Goal: Find specific fact: Find specific fact

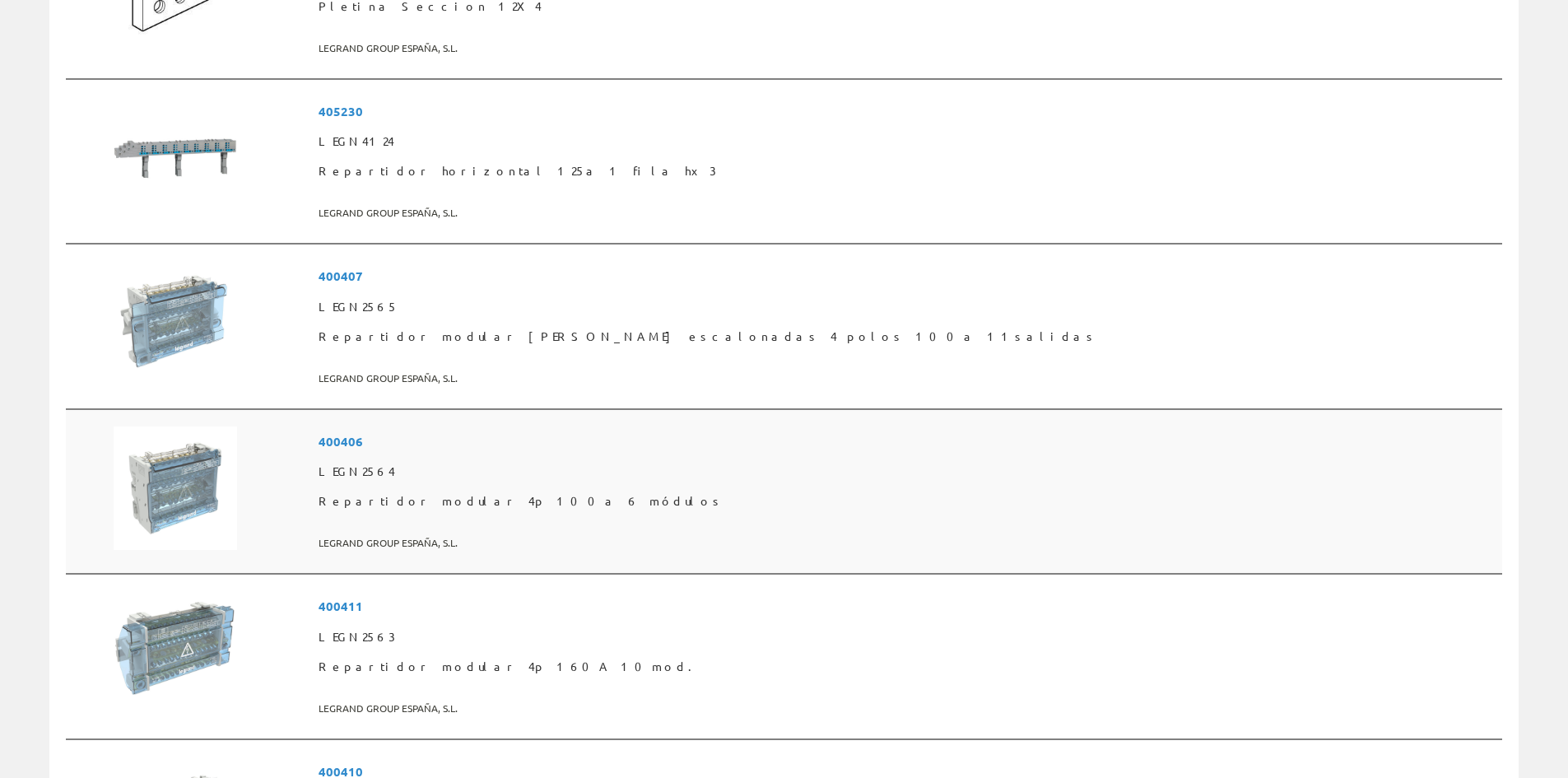
scroll to position [1647, 0]
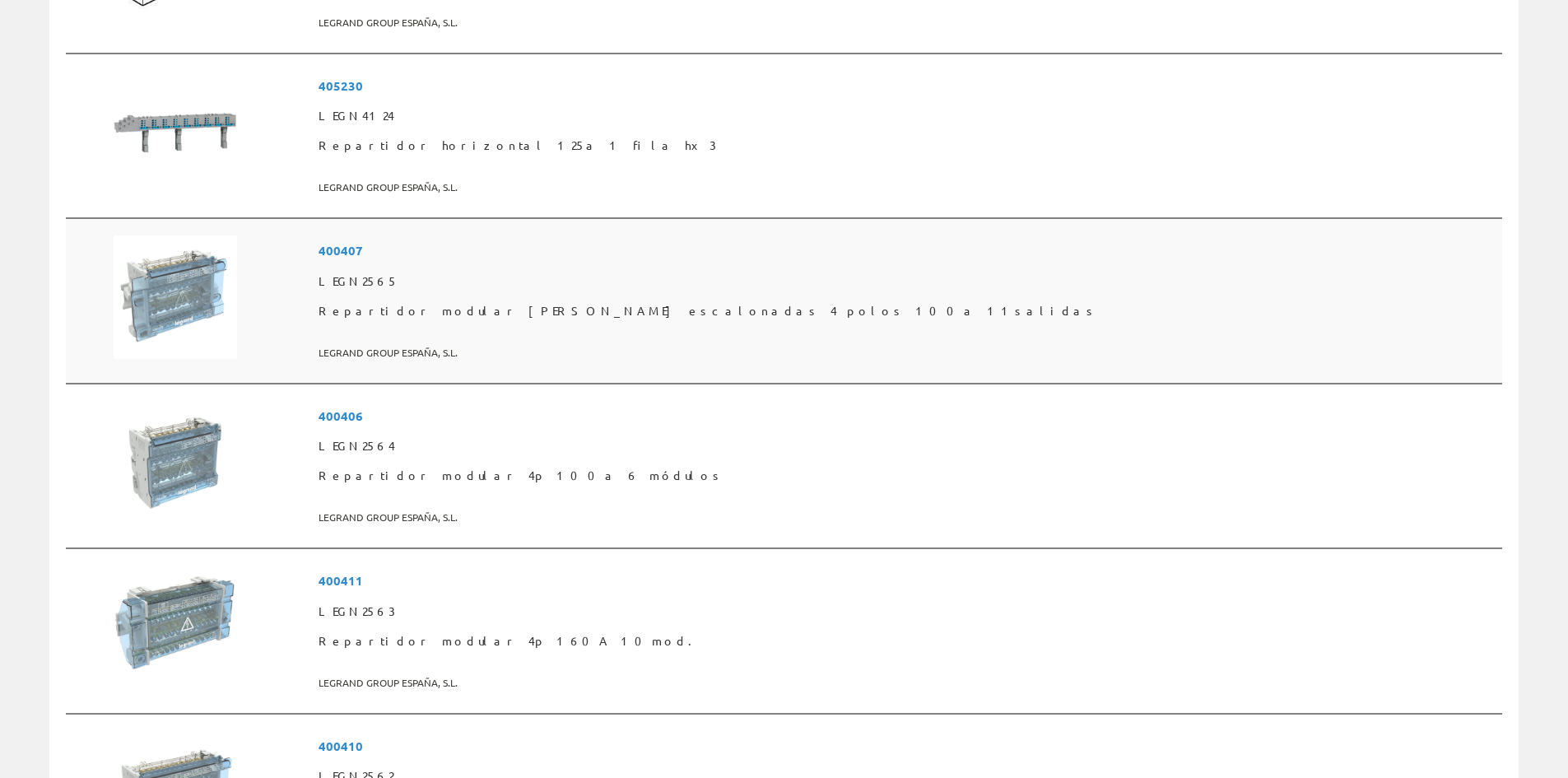
click at [537, 244] on span "400407" at bounding box center [907, 251] width 1177 height 31
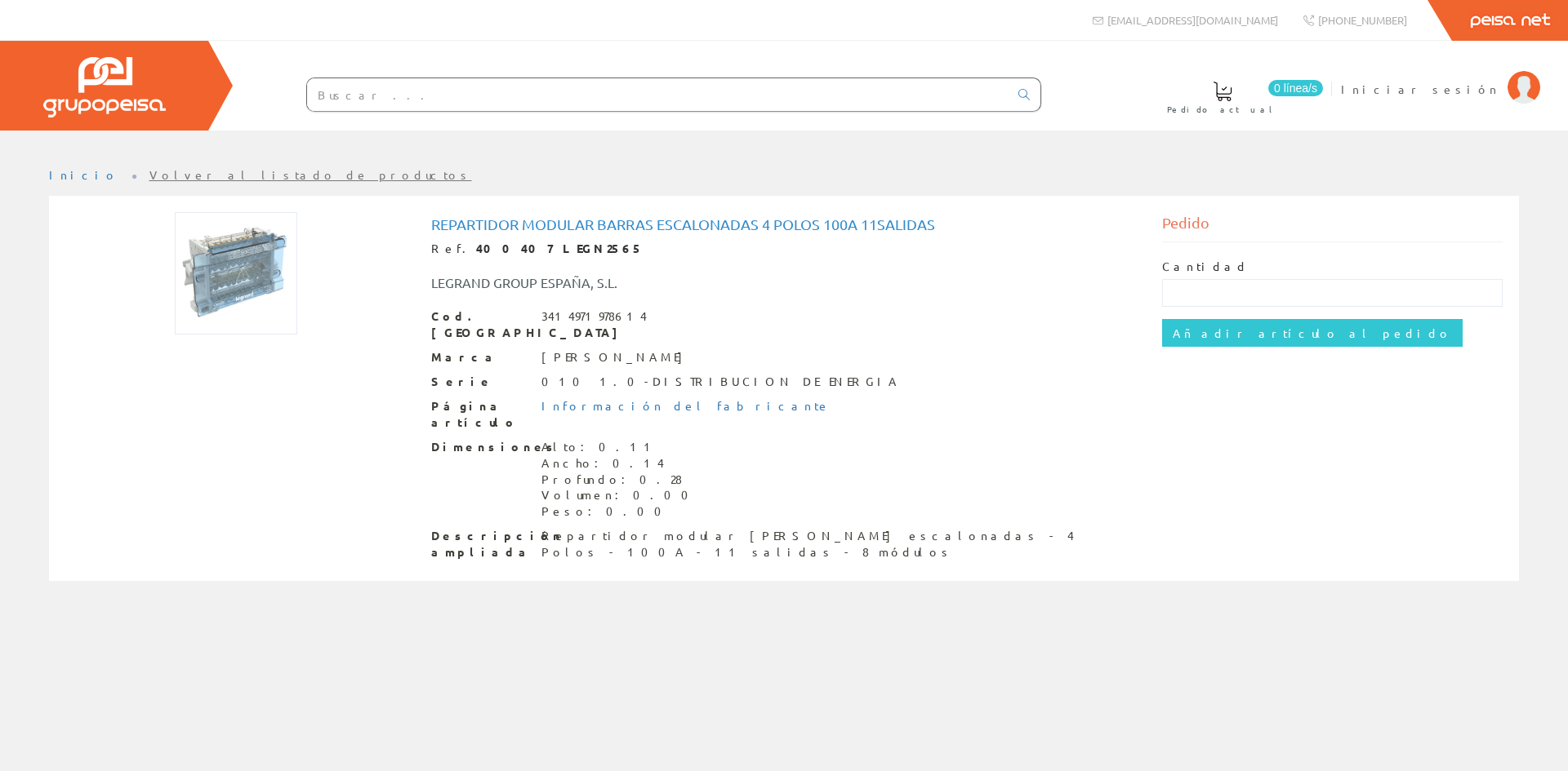
click at [543, 315] on div "3414971978614" at bounding box center [594, 316] width 105 height 16
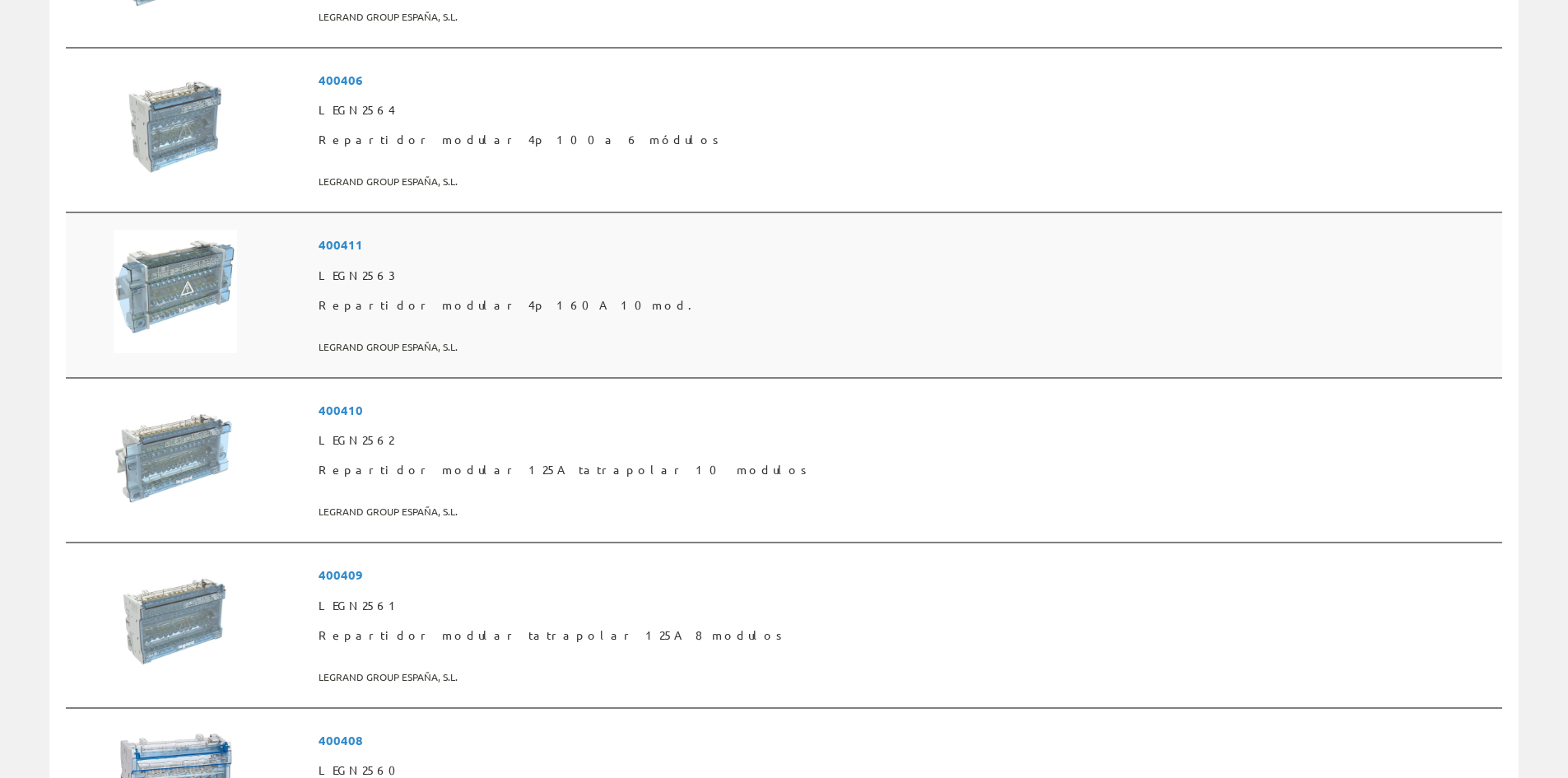
scroll to position [1977, 0]
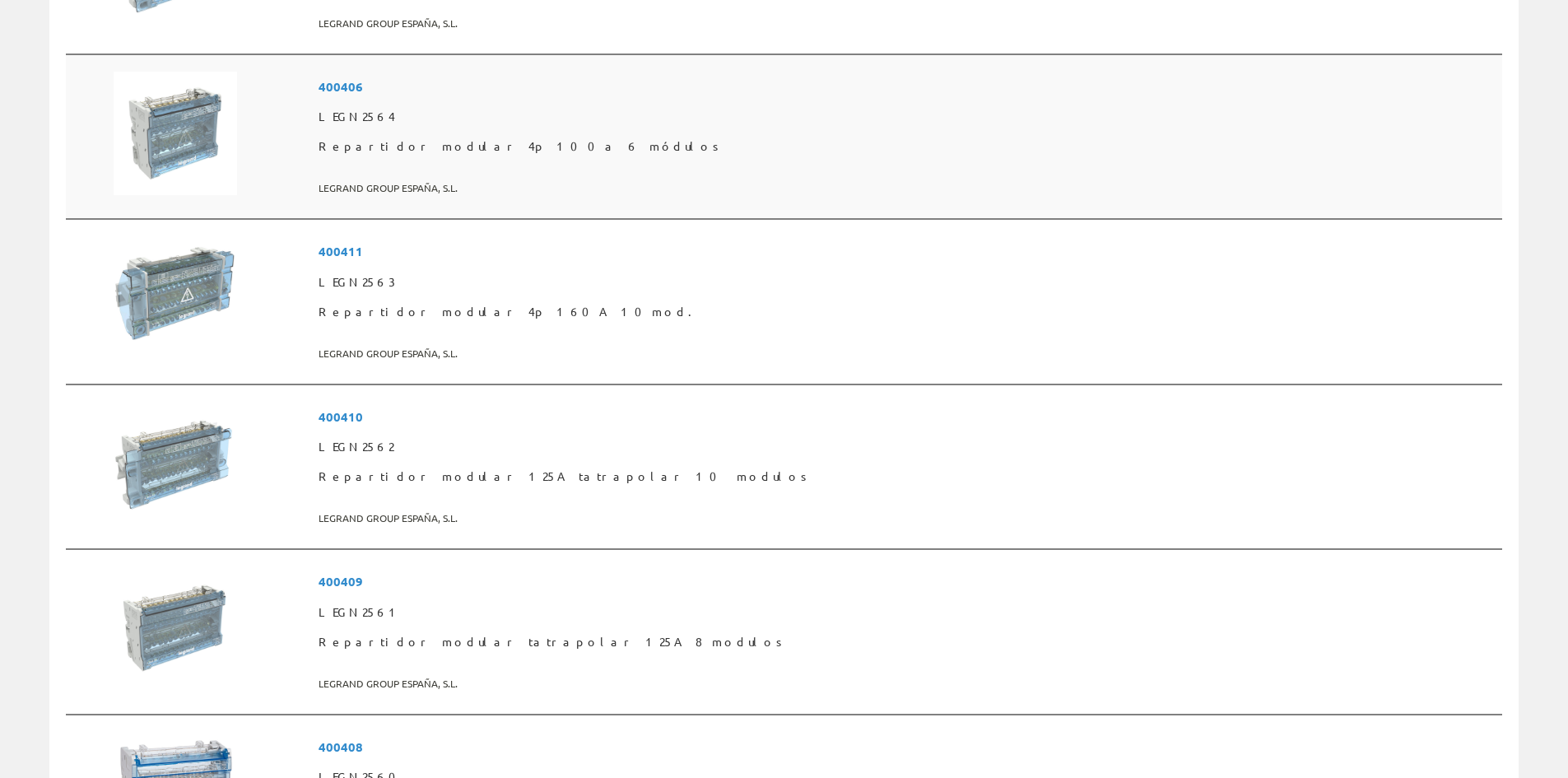
click at [540, 82] on span "400406" at bounding box center [907, 87] width 1177 height 31
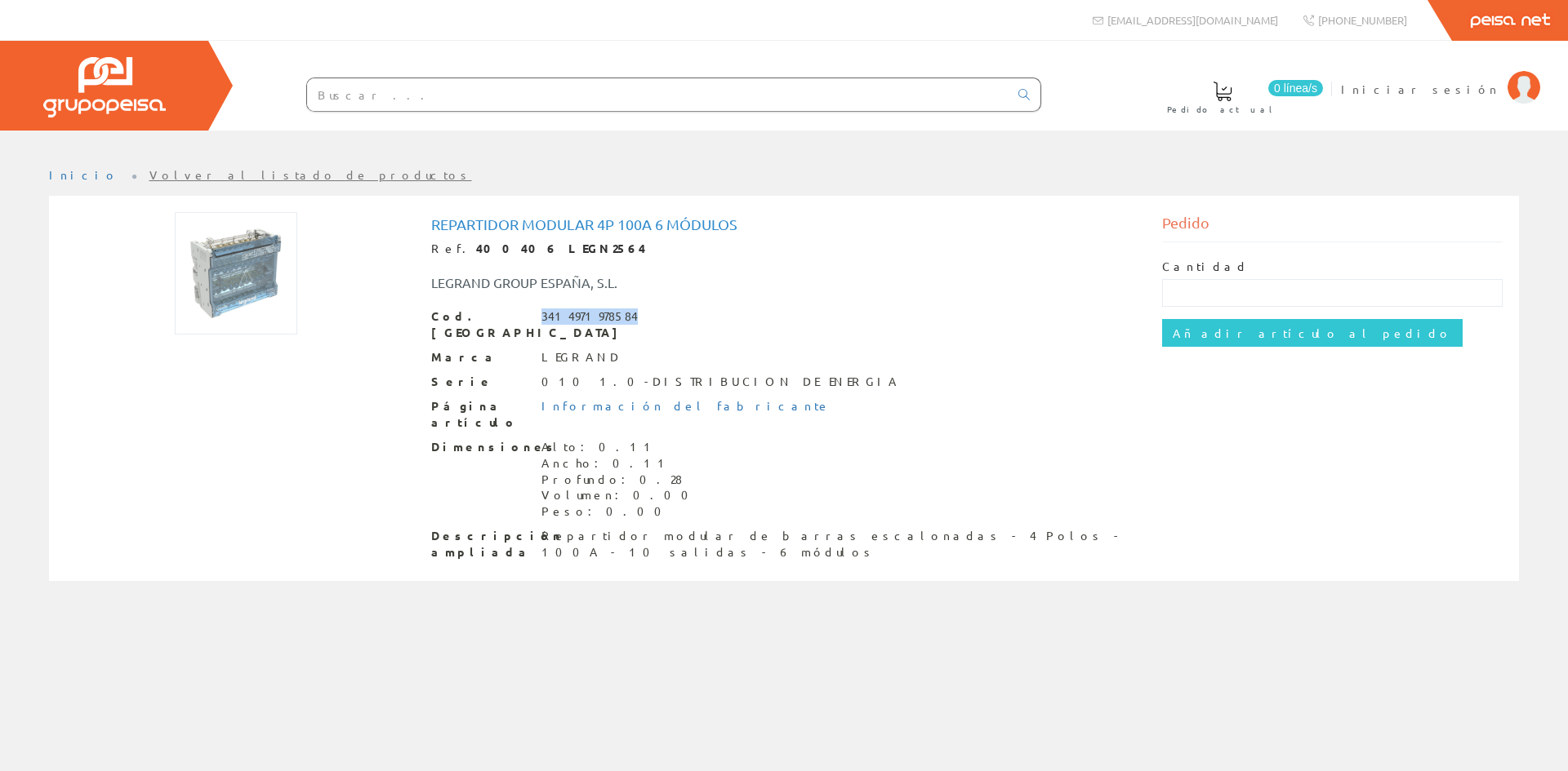
drag, startPoint x: 541, startPoint y: 314, endPoint x: 660, endPoint y: 312, distance: 119.0
click at [660, 312] on div "Cod. Barras 3414971978584" at bounding box center [784, 325] width 707 height 32
copy div "3414971978584"
click at [476, 247] on strong "400406 LEGN2564" at bounding box center [561, 247] width 170 height 14
